Goal: Find specific page/section: Find specific page/section

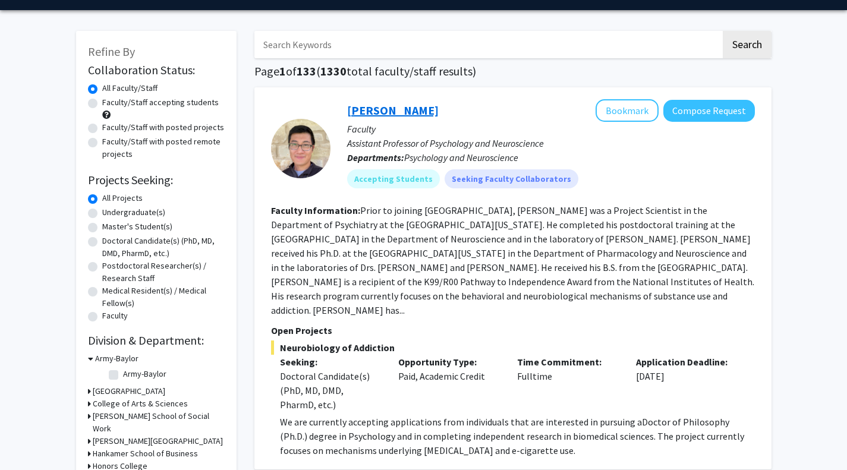
scroll to position [43, 0]
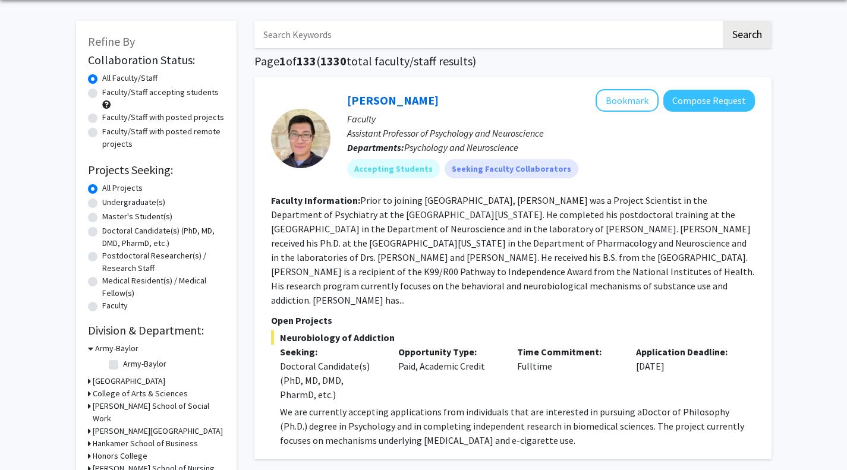
click at [102, 200] on label "Undergraduate(s)" at bounding box center [133, 202] width 63 height 12
click at [102, 200] on input "Undergraduate(s)" at bounding box center [106, 200] width 8 height 8
radio input "true"
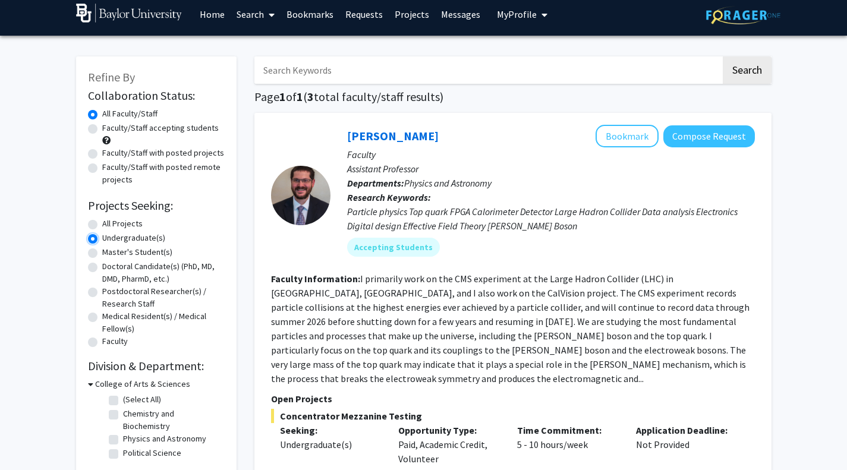
scroll to position [8, 0]
